Goal: Task Accomplishment & Management: Use online tool/utility

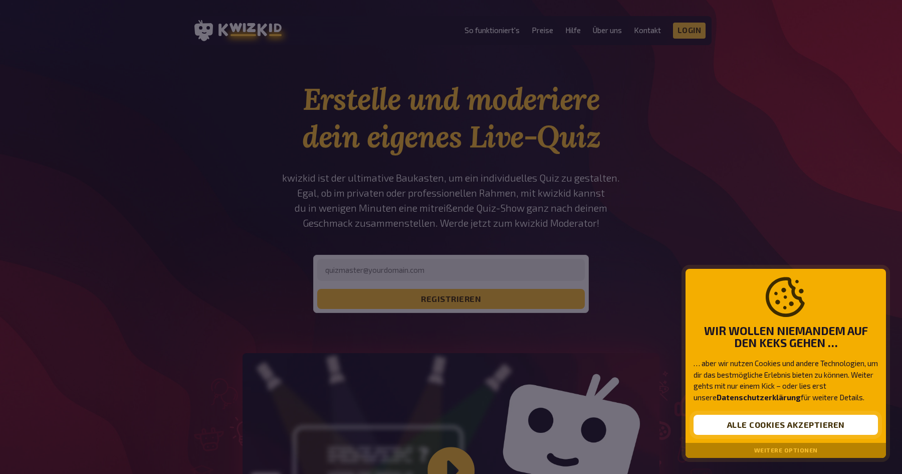
click at [774, 425] on button "Alle Cookies akzeptieren" at bounding box center [786, 425] width 184 height 20
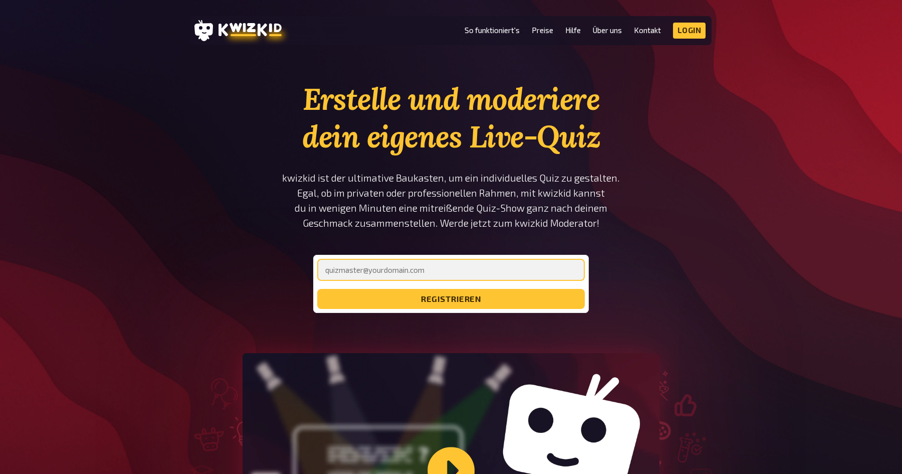
click at [475, 270] on input "email" at bounding box center [451, 270] width 268 height 22
type input "[EMAIL_ADDRESS][DOMAIN_NAME]"
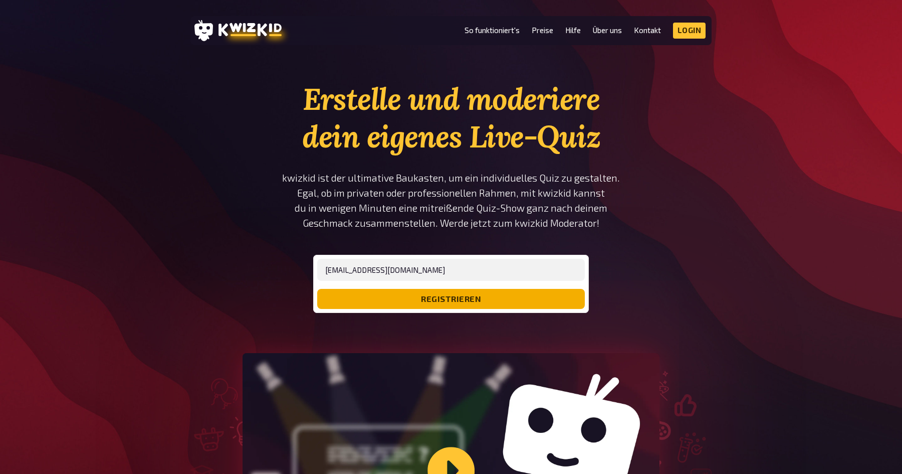
click at [424, 295] on button "registrieren" at bounding box center [451, 299] width 268 height 20
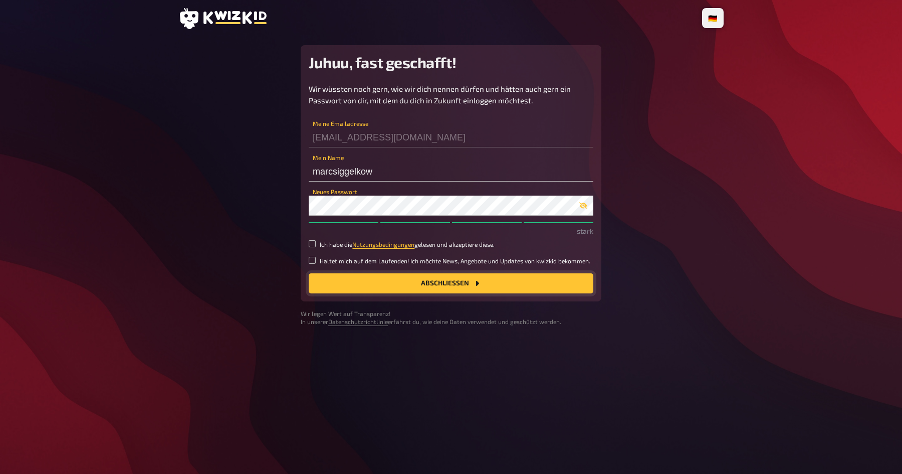
click at [351, 275] on button "Abschließen" at bounding box center [451, 283] width 285 height 20
click at [307, 245] on div "Juhuu, fast geschafft! Wir wüssten noch gern, wie wir dich nennen dürfen und hä…" at bounding box center [451, 173] width 301 height 256
click at [310, 245] on input "Ich habe die Nutzungsbedingungen gelesen und akzeptiere diese." at bounding box center [312, 243] width 7 height 7
checkbox input "true"
click at [362, 293] on div "Juhuu, fast geschafft! Wir wüssten noch gern, wie wir dich nennen dürfen und hä…" at bounding box center [451, 173] width 301 height 256
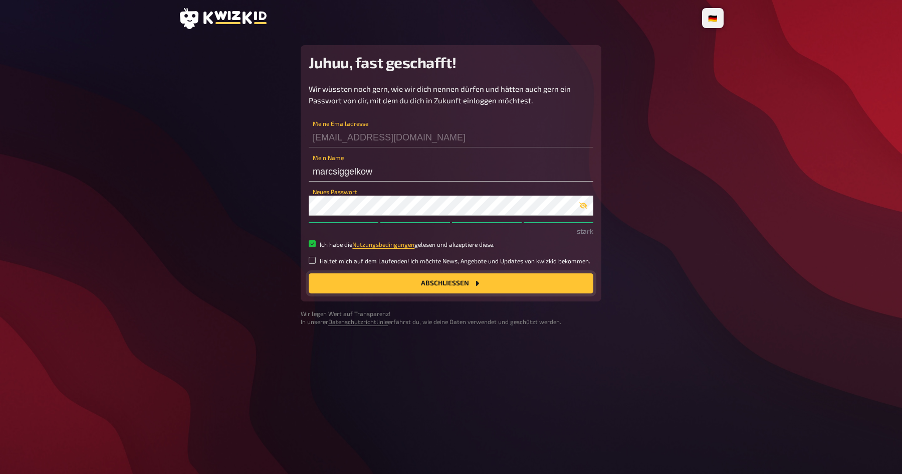
click at [434, 284] on button "Abschließen" at bounding box center [451, 283] width 285 height 20
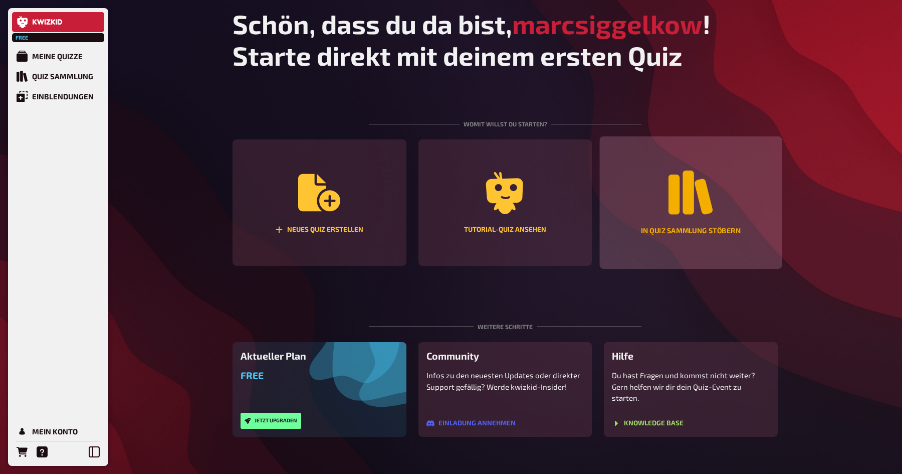
click at [721, 205] on div "In Quiz Sammlung stöbern" at bounding box center [691, 202] width 182 height 133
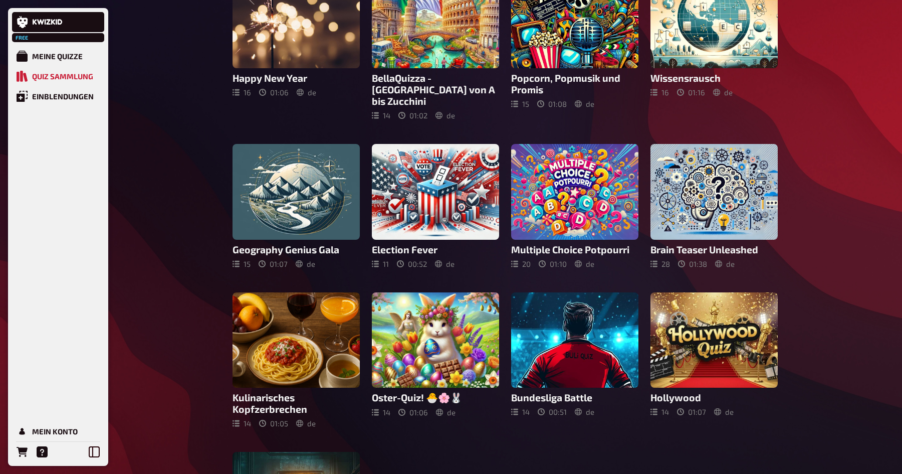
scroll to position [264, 0]
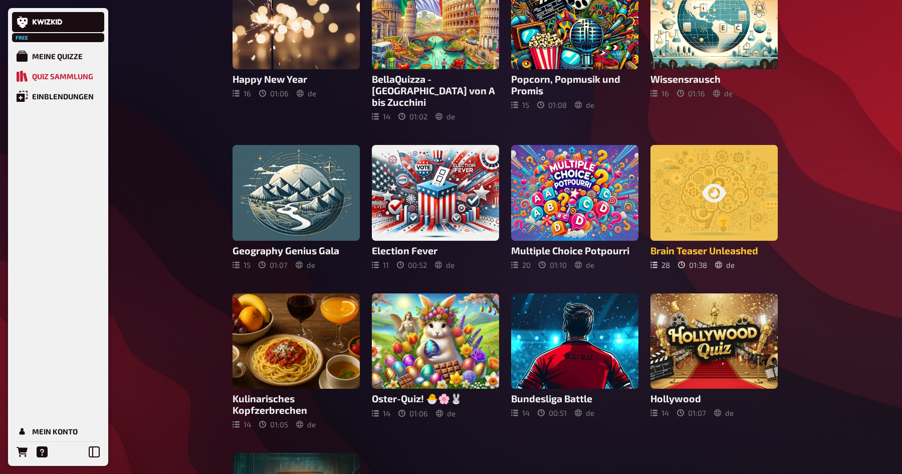
click at [712, 187] on icon at bounding box center [714, 193] width 24 height 24
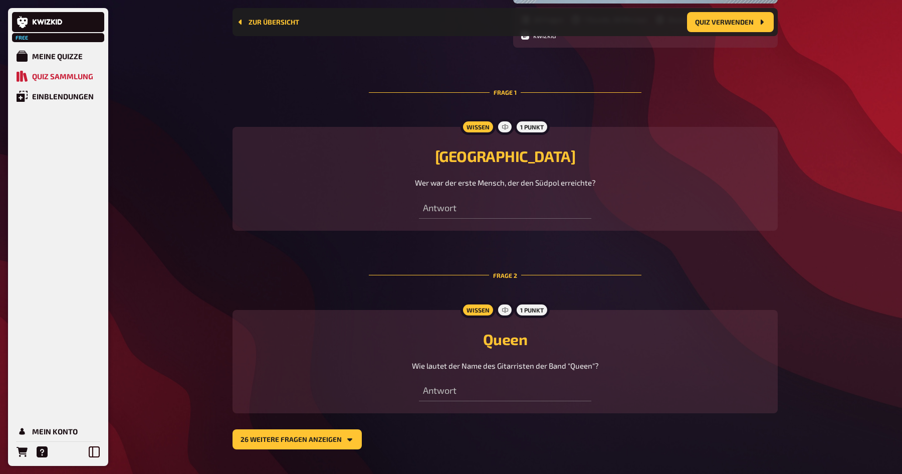
scroll to position [281, 0]
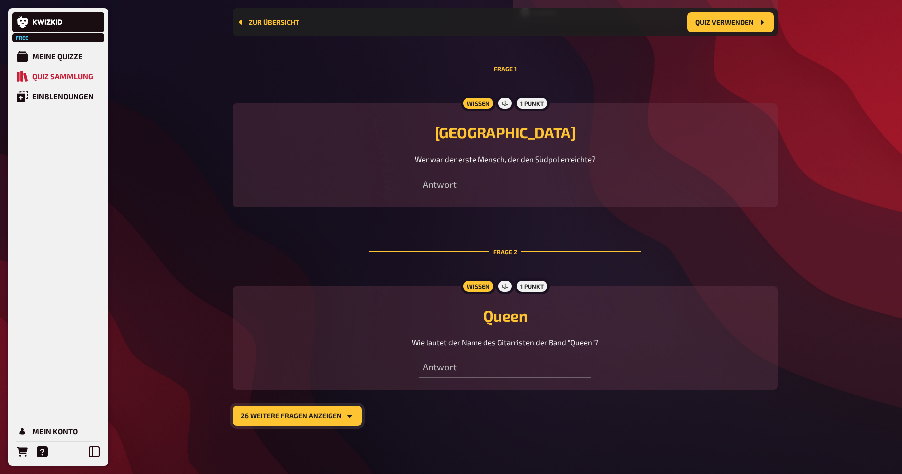
click at [328, 411] on button "26 weitere Fragen anzeigen" at bounding box center [297, 416] width 129 height 20
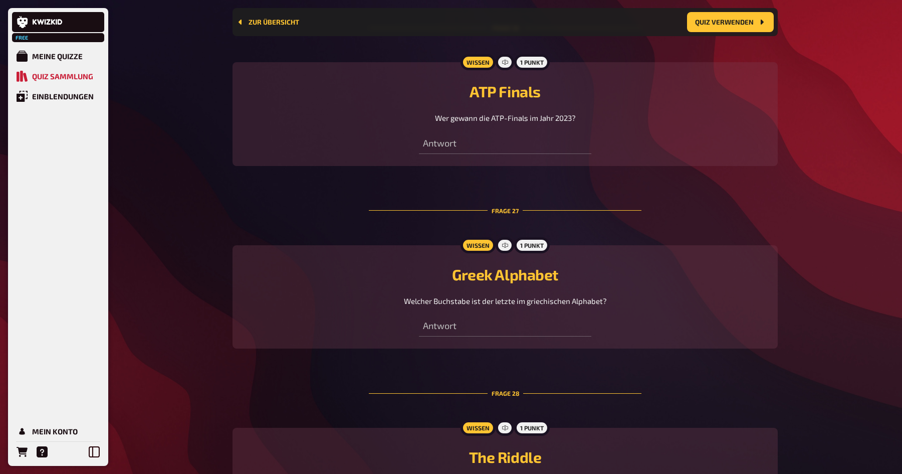
scroll to position [5019, 0]
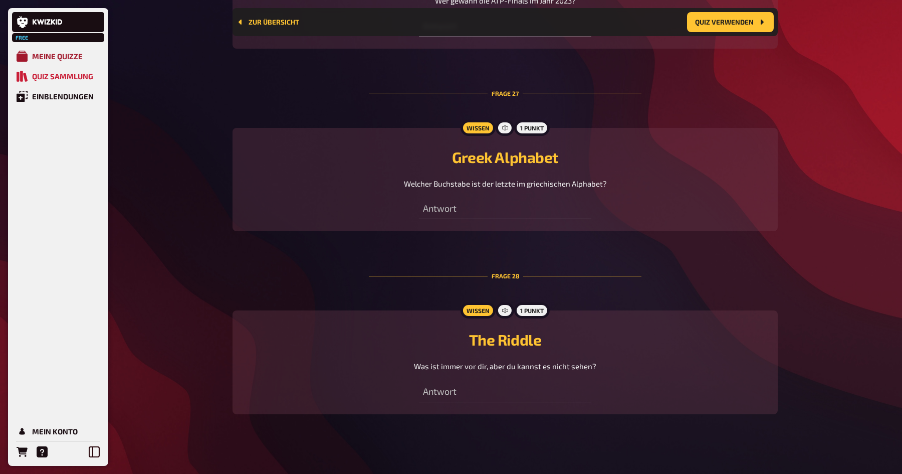
click at [60, 58] on div "Meine Quizze" at bounding box center [57, 56] width 51 height 9
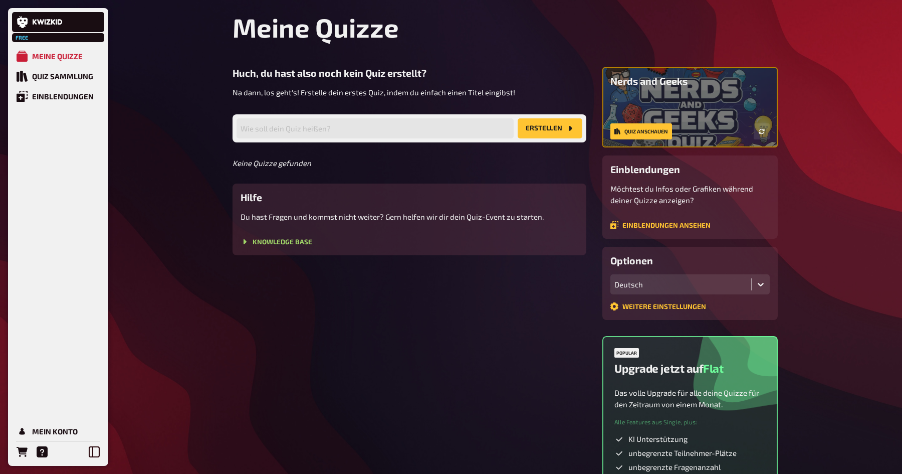
scroll to position [18, 0]
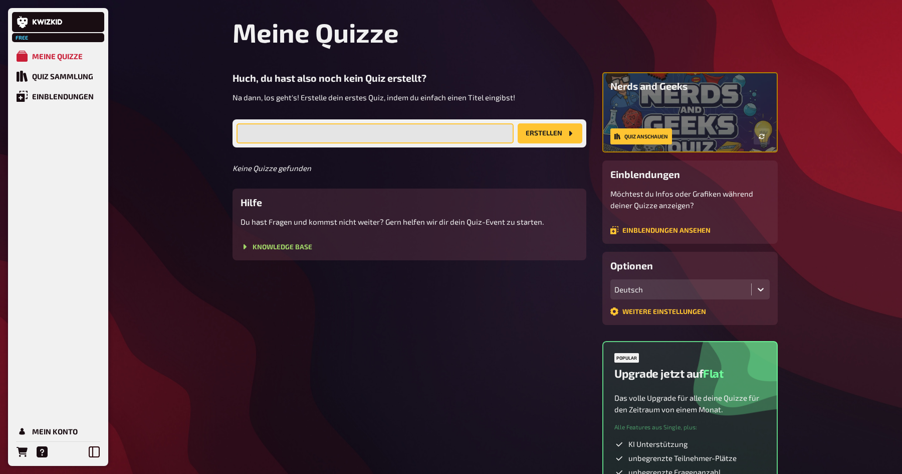
click at [398, 134] on input "text" at bounding box center [375, 133] width 277 height 20
type input "Packwise Kneipenquiz"
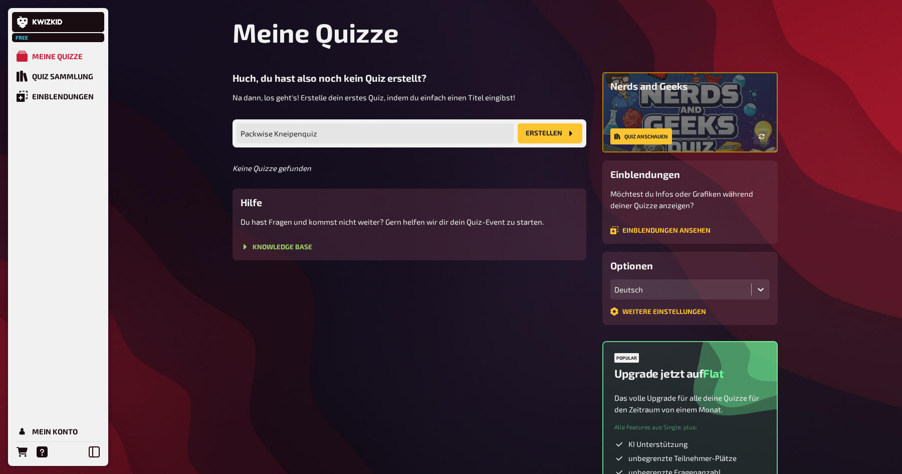
click at [545, 138] on button "Erstellen" at bounding box center [550, 133] width 65 height 20
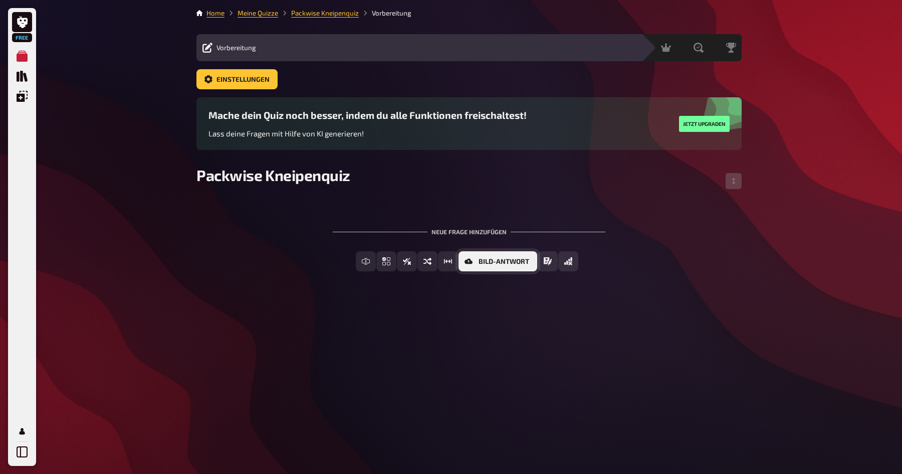
click at [520, 261] on span "Bild-Antwort" at bounding box center [504, 261] width 51 height 7
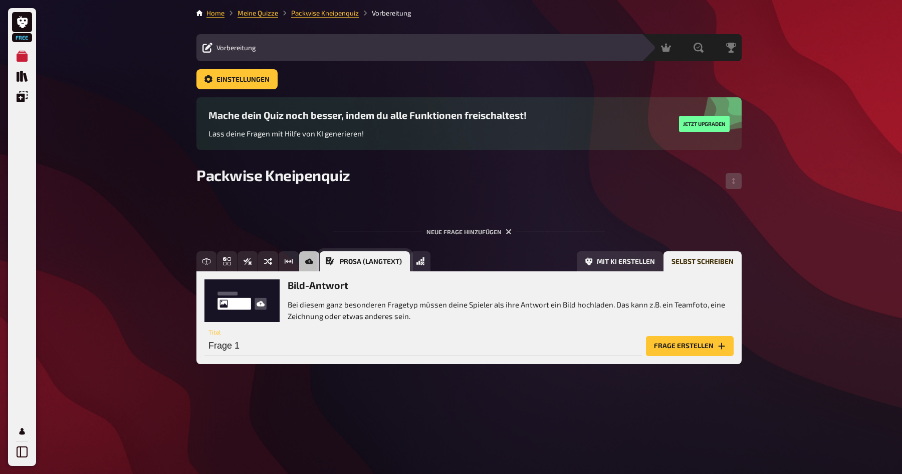
click at [388, 264] on span "Prosa (Langtext)" at bounding box center [371, 261] width 62 height 7
click at [359, 263] on button "Offline Frage" at bounding box center [379, 261] width 78 height 20
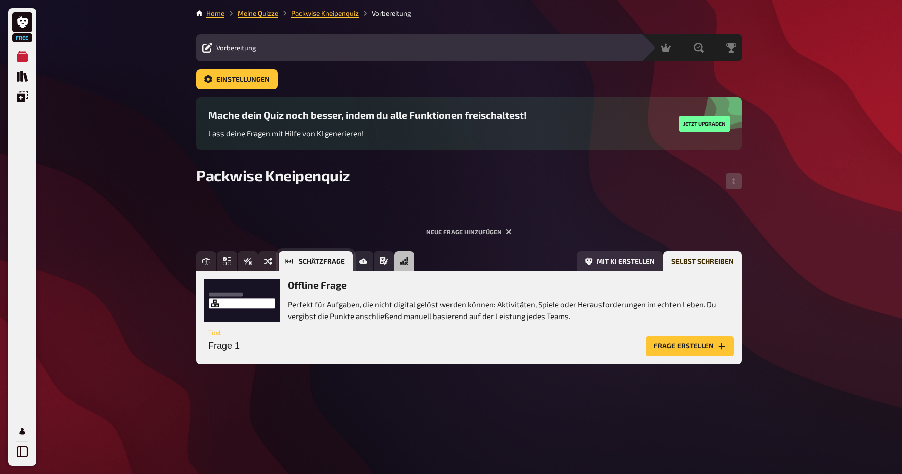
click at [292, 263] on icon "Schätzfrage" at bounding box center [289, 261] width 8 height 8
click at [688, 118] on button "Jetzt upgraden" at bounding box center [704, 124] width 51 height 16
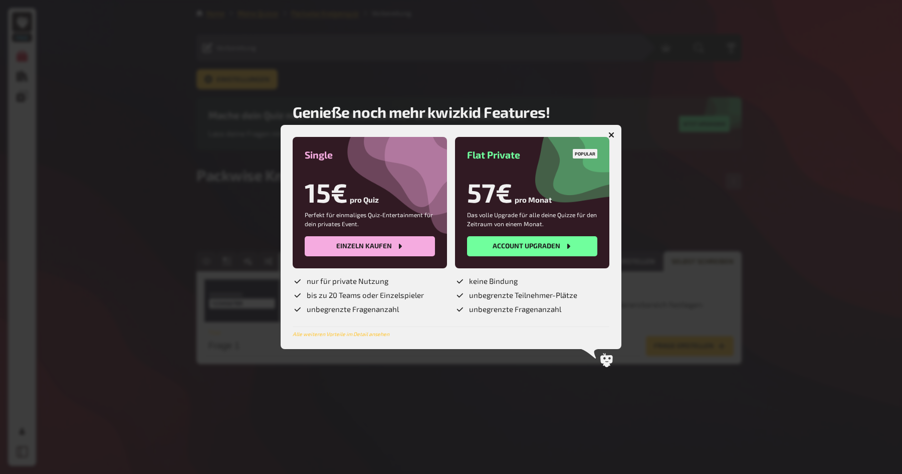
click at [615, 132] on button "button" at bounding box center [612, 135] width 16 height 16
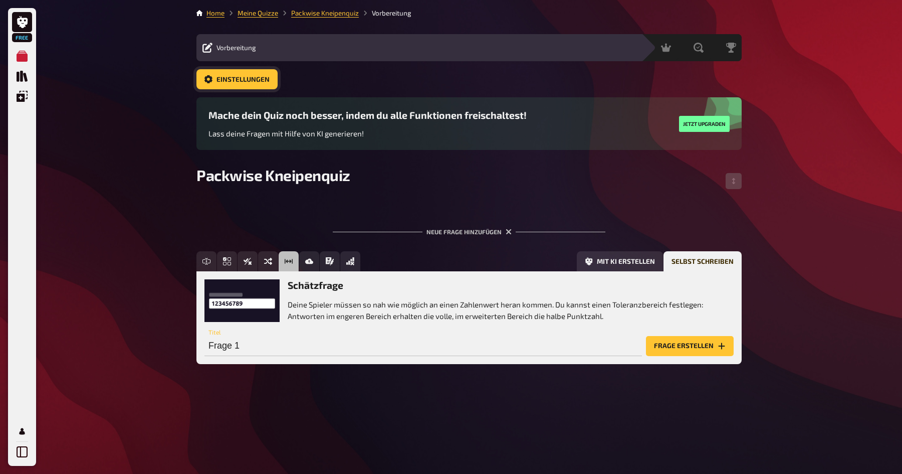
click at [222, 80] on span "Einstellungen" at bounding box center [243, 79] width 53 height 7
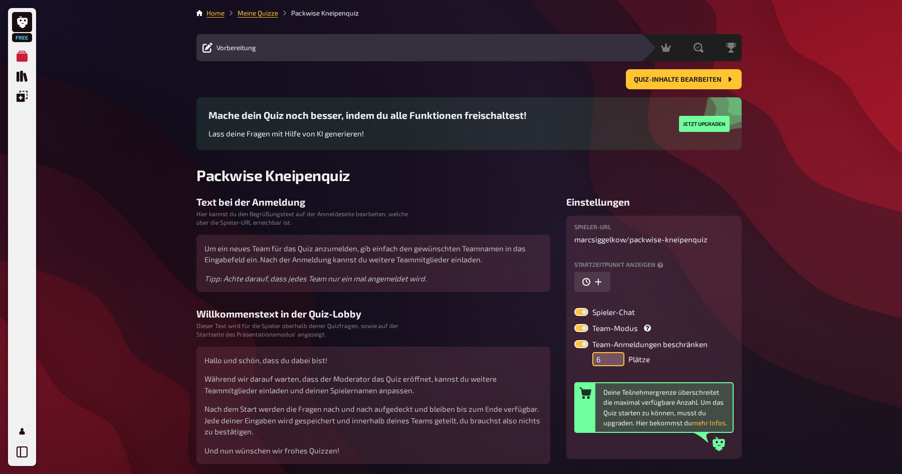
click at [611, 355] on input "6" at bounding box center [609, 359] width 32 height 14
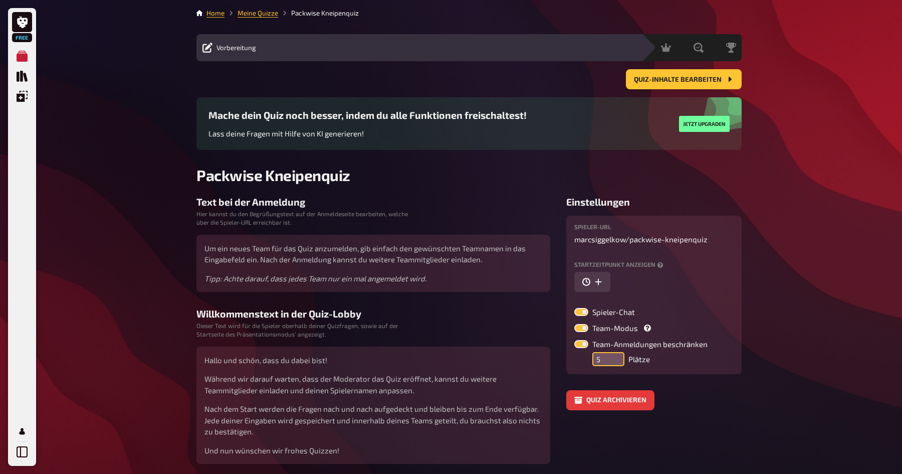
type input "5"
click at [611, 364] on input "5" at bounding box center [609, 359] width 32 height 14
click at [264, 16] on link "Meine Quizze" at bounding box center [258, 13] width 41 height 8
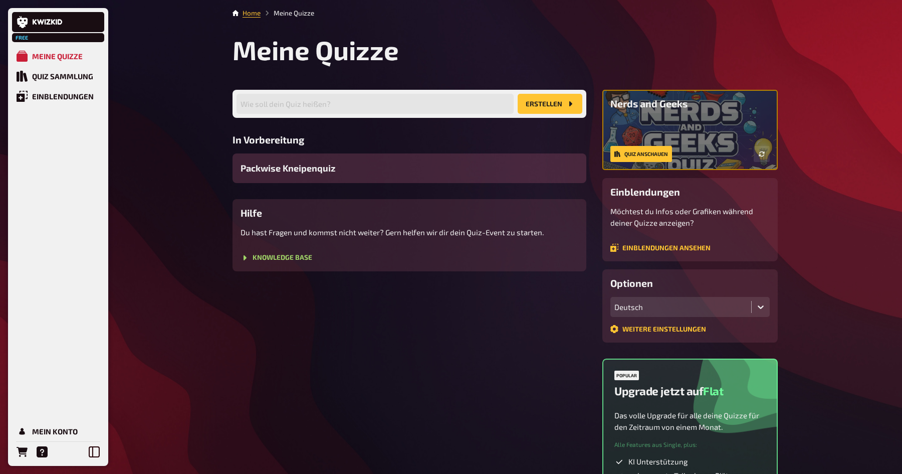
click at [294, 171] on span "Packwise Kneipenquiz" at bounding box center [288, 168] width 95 height 14
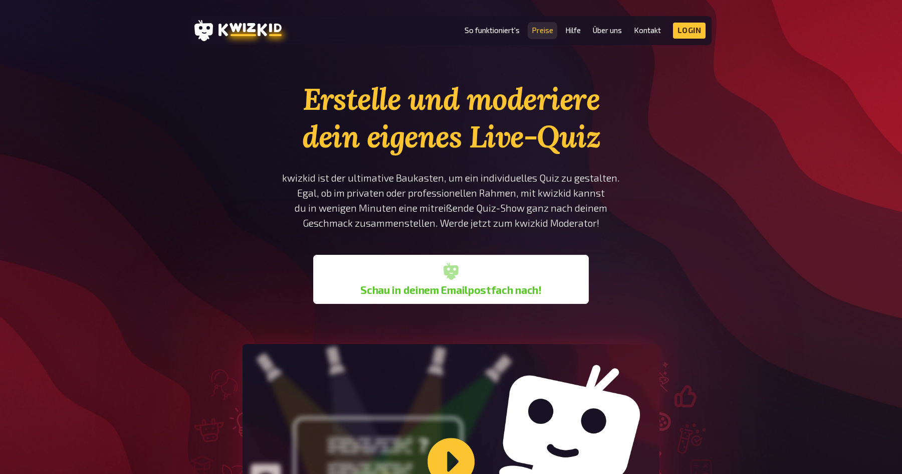
click at [540, 32] on link "Preise" at bounding box center [543, 30] width 22 height 9
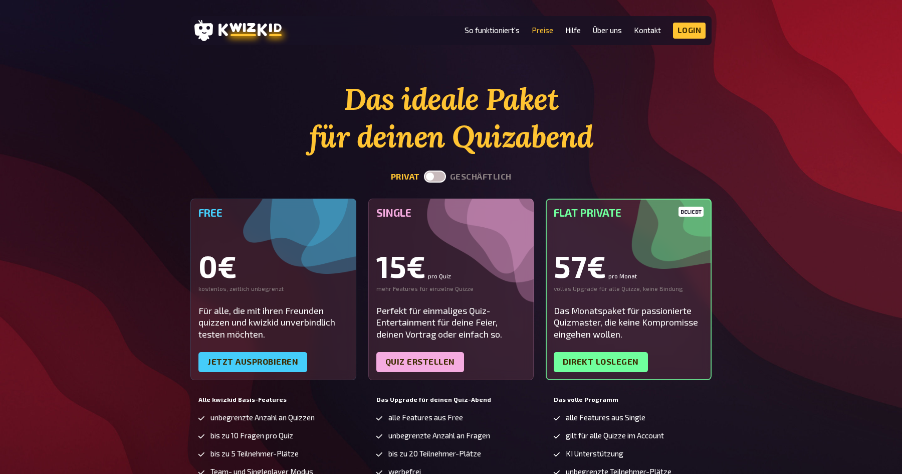
click at [439, 170] on section "Das ideale Paket für deinen Quizabend privat geschäftlich Free 0€ kostenlos, ze…" at bounding box center [451, 333] width 521 height 507
click at [439, 171] on label at bounding box center [435, 176] width 22 height 12
click at [424, 170] on input "checkbox" at bounding box center [424, 170] width 1 height 1
checkbox input "true"
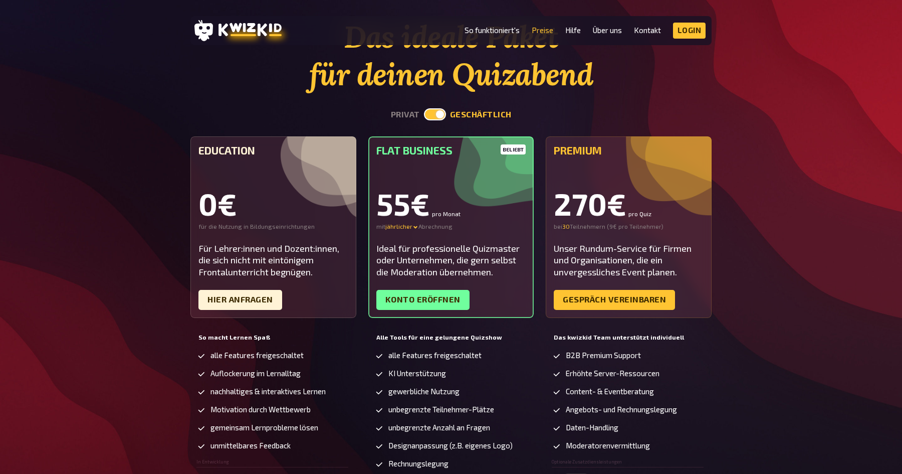
scroll to position [63, 0]
click at [255, 296] on link "Hier Anfragen" at bounding box center [241, 299] width 84 height 20
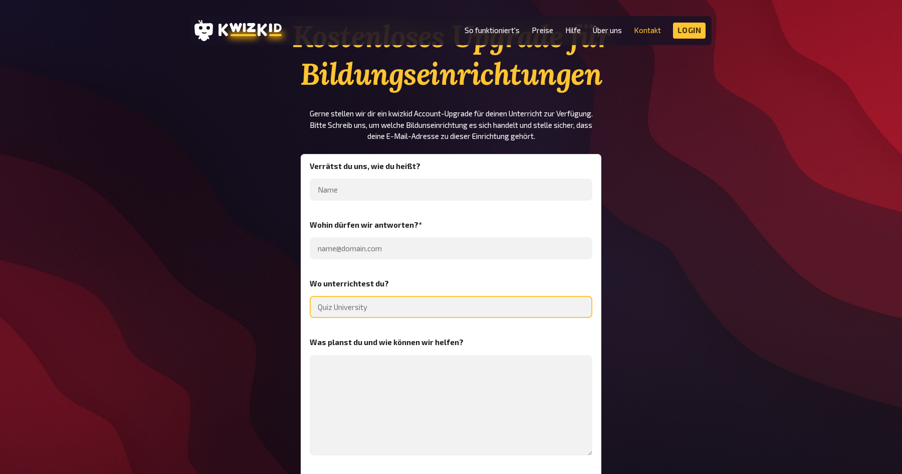
click at [355, 303] on input "text" at bounding box center [451, 307] width 283 height 22
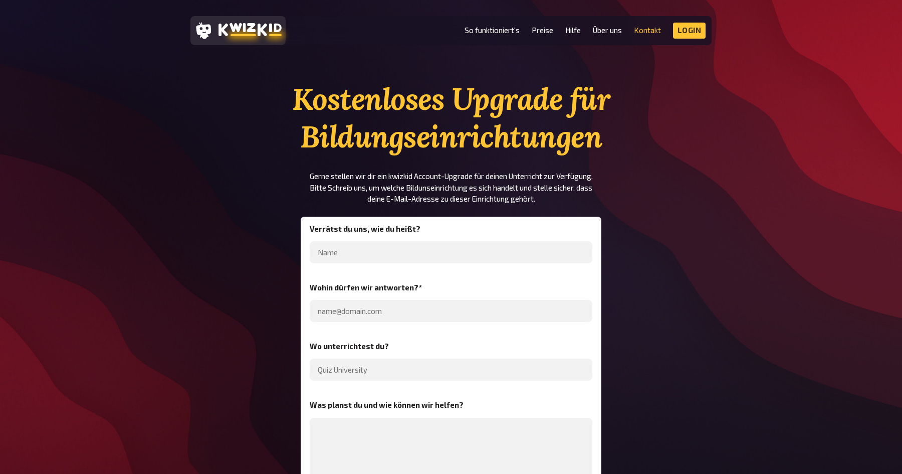
click at [264, 25] on icon at bounding box center [250, 29] width 63 height 13
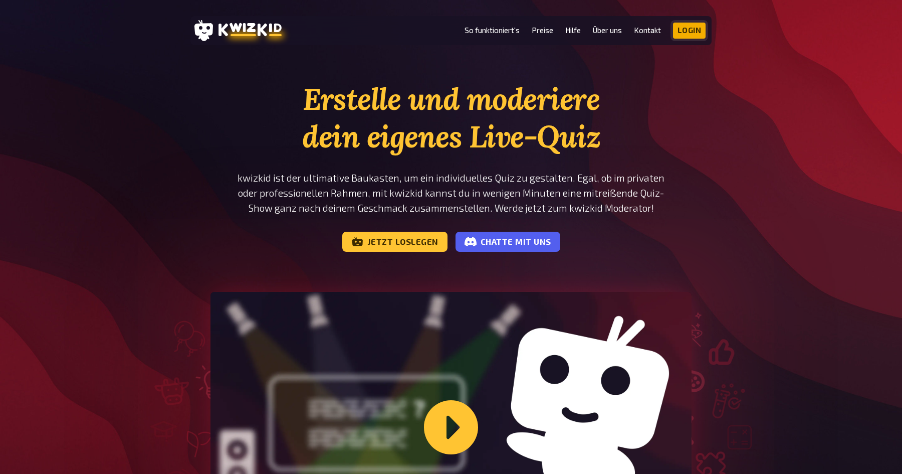
click at [689, 30] on link "Login" at bounding box center [689, 31] width 33 height 16
